Goal: Task Accomplishment & Management: Complete application form

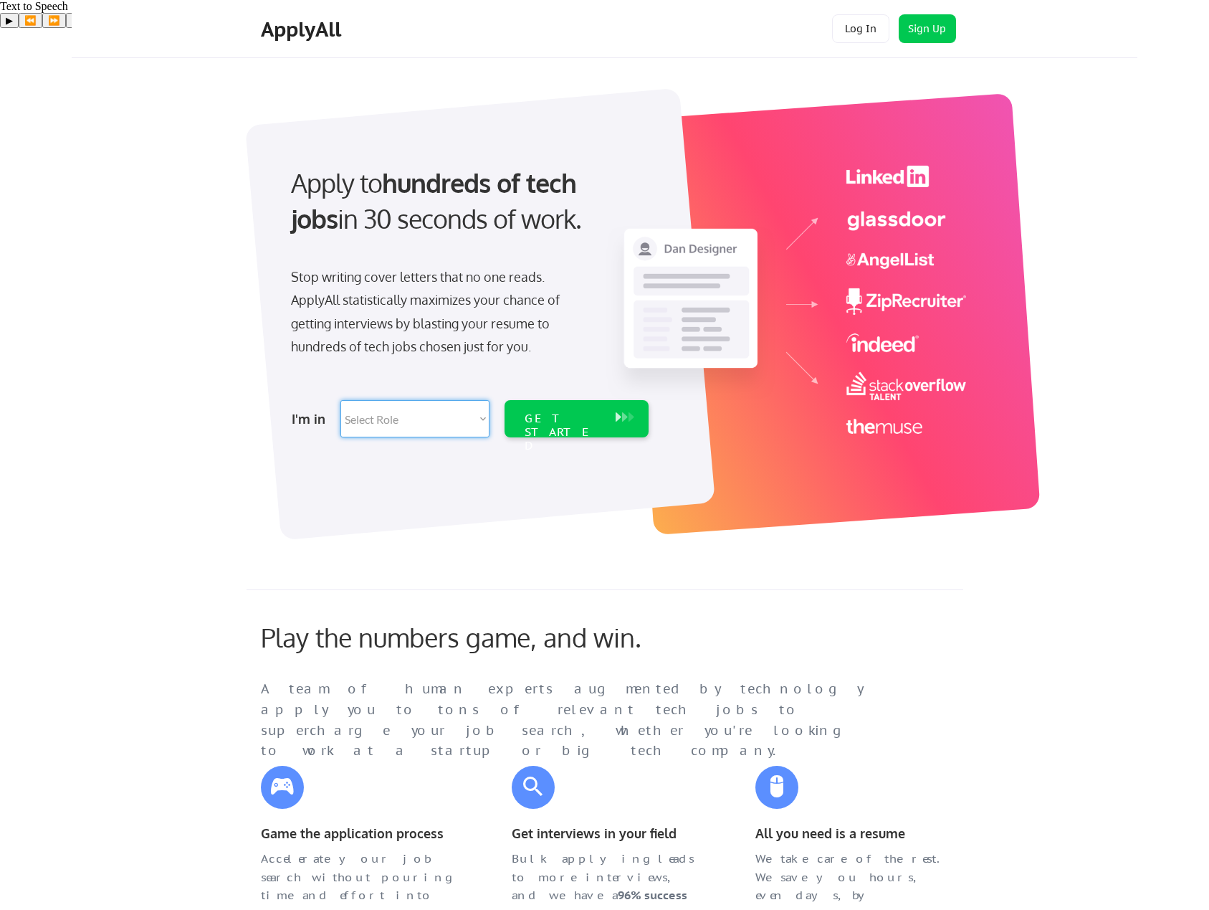
click at [457, 412] on select "Select Role Software Engineering Product Management Customer Success Sales UI/U…" at bounding box center [415, 418] width 149 height 37
select select ""technical_project_program_mgmt""
click at [341, 400] on select "Select Role Software Engineering Product Management Customer Success Sales UI/U…" at bounding box center [415, 418] width 149 height 37
select select ""technical_project_program_mgmt""
click at [596, 419] on div "GET STARTED" at bounding box center [563, 433] width 77 height 42
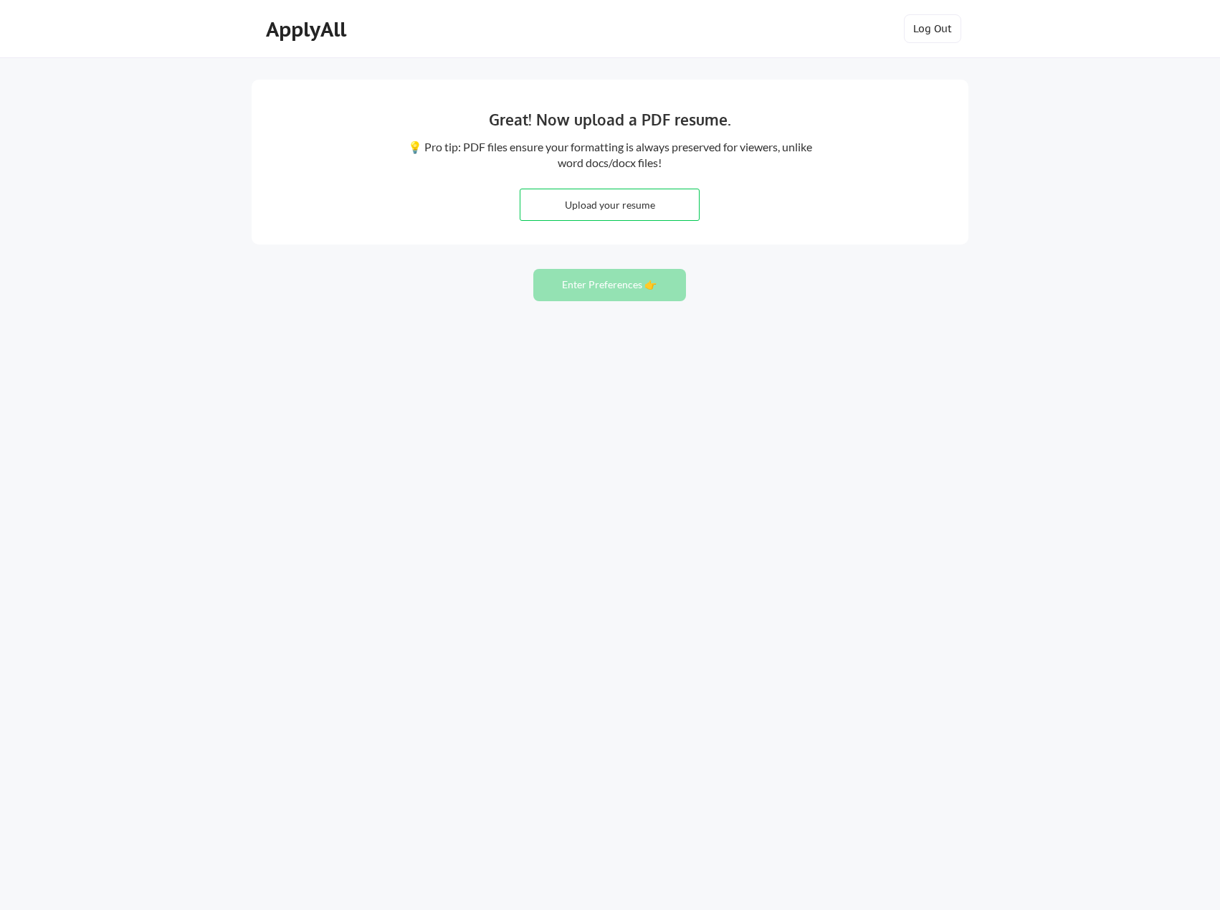
type input "C:\fakepath\[PERSON_NAME]-IT Analyst Director – Midwest Food Bank-Resume.pdf"
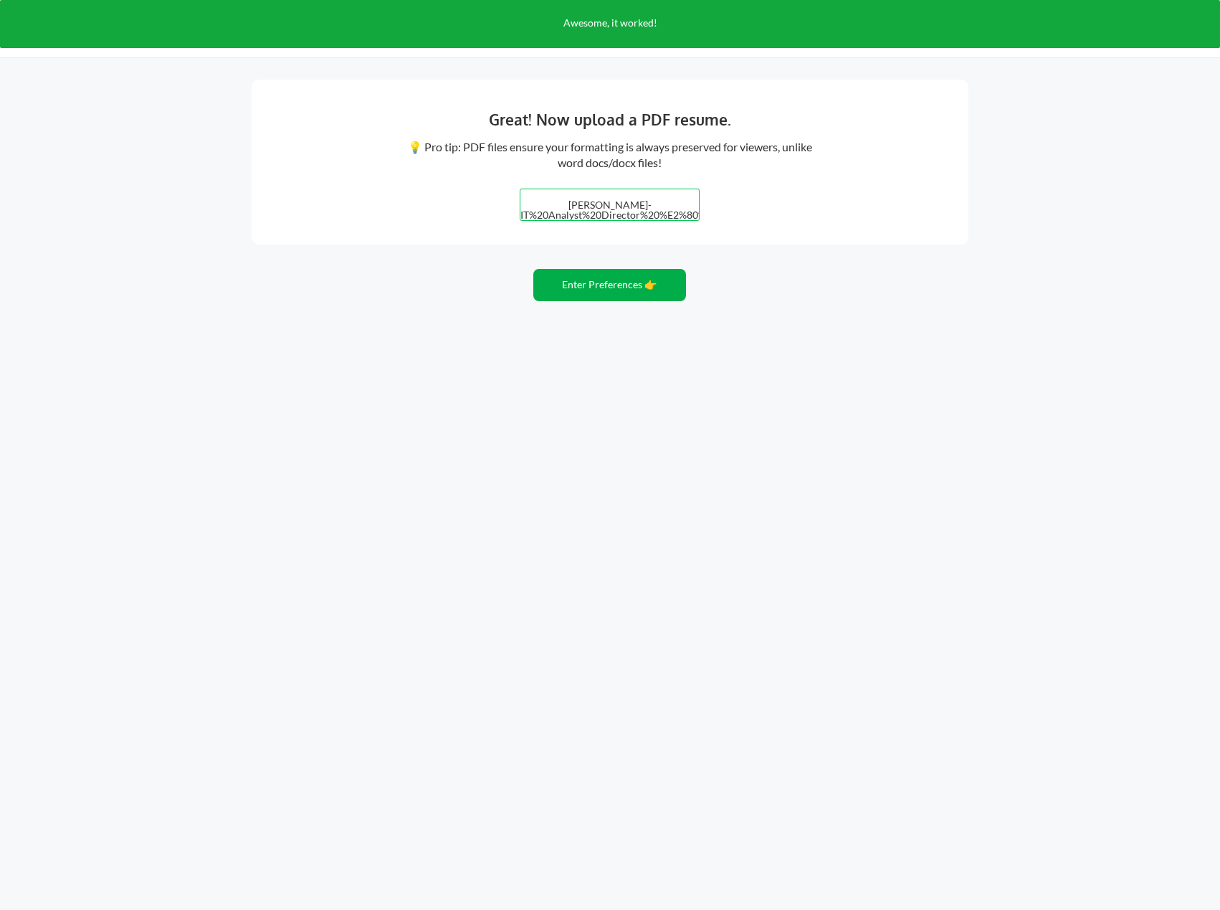
click at [631, 287] on button "Enter Preferences 👉" at bounding box center [609, 285] width 153 height 32
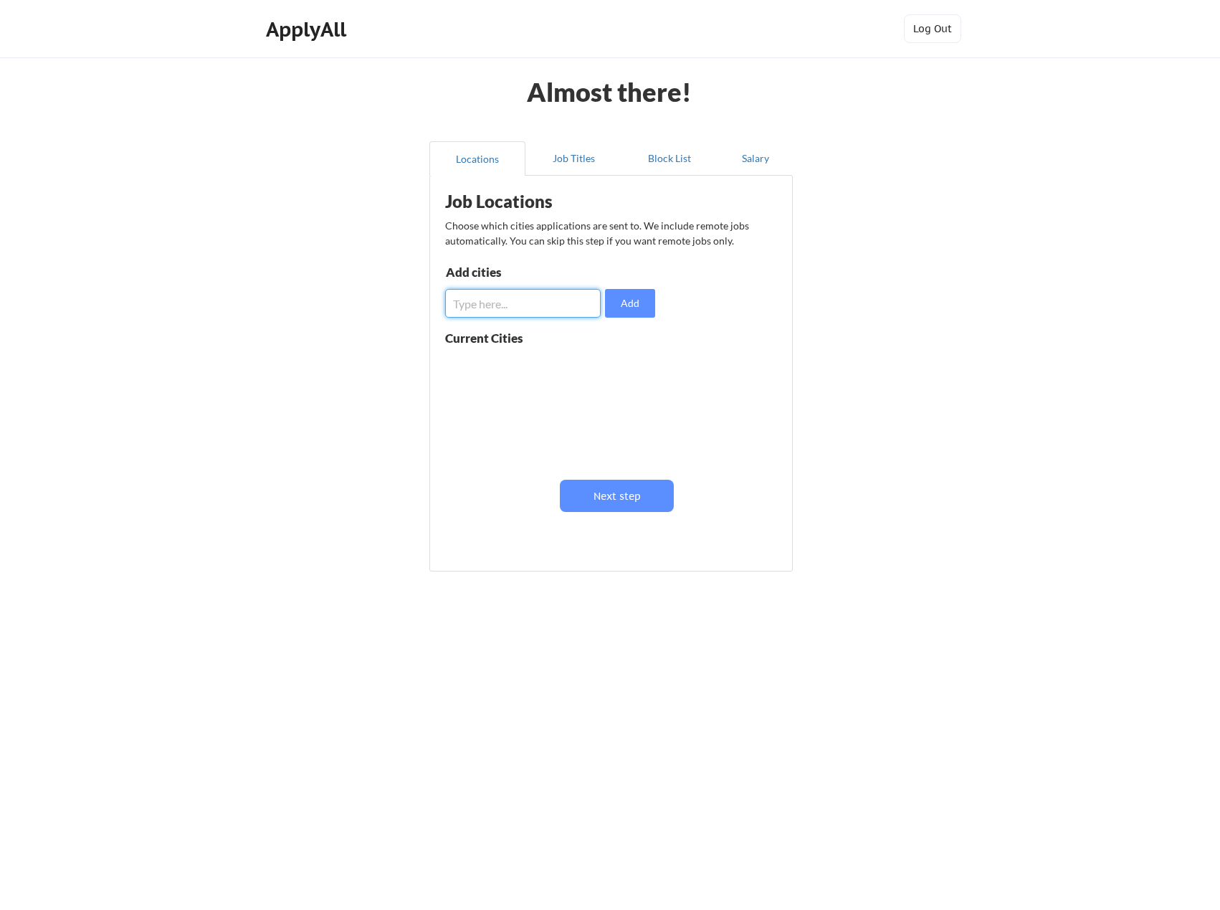
click at [594, 309] on input "input" at bounding box center [523, 303] width 156 height 29
